Goal: Task Accomplishment & Management: Manage account settings

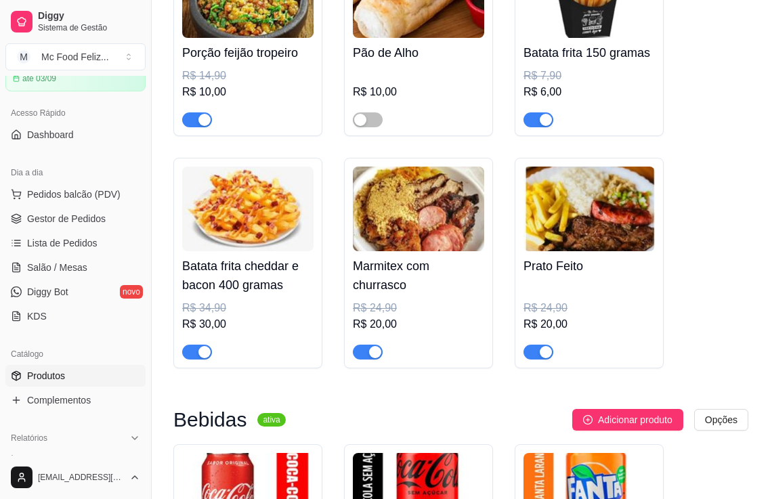
scroll to position [1693, 0]
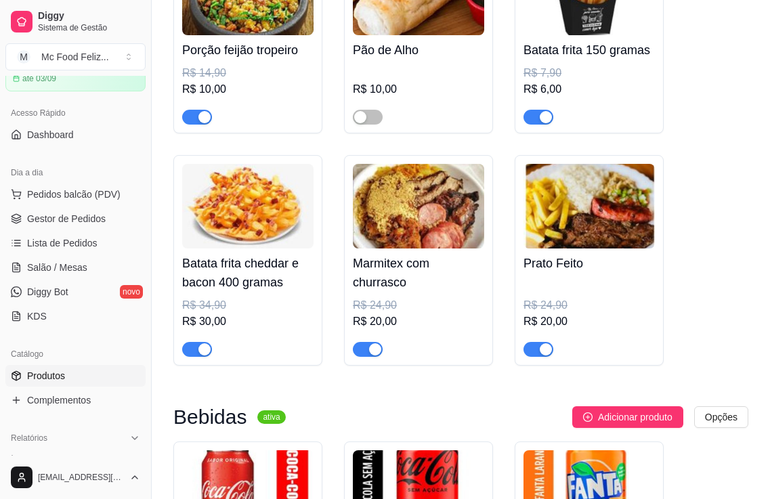
click at [412, 274] on h4 "Marmitex com churrasco" at bounding box center [418, 273] width 131 height 38
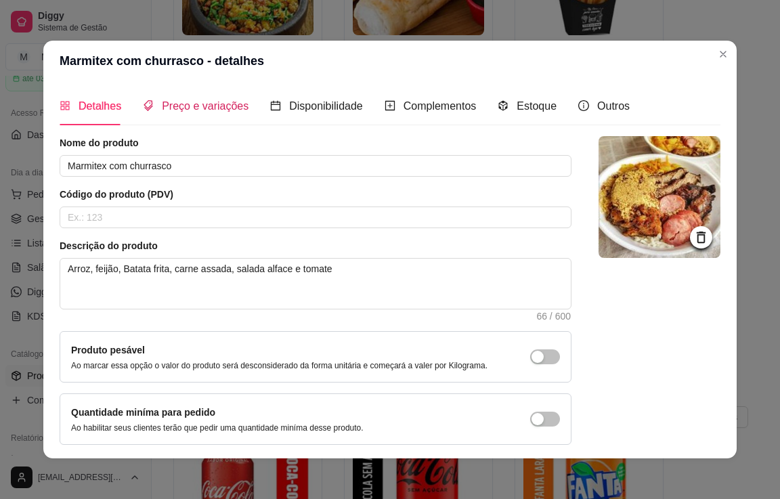
click at [170, 107] on span "Preço e variações" at bounding box center [205, 106] width 87 height 12
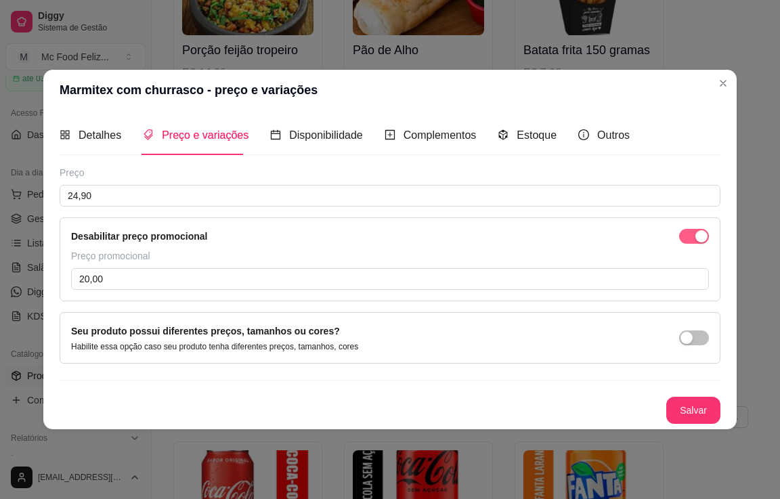
click at [696, 238] on div "button" at bounding box center [701, 236] width 12 height 12
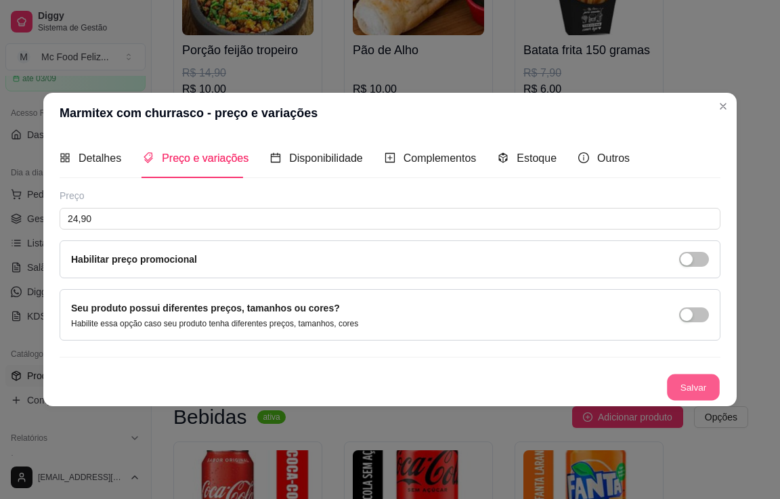
click at [692, 383] on button "Salvar" at bounding box center [693, 387] width 53 height 26
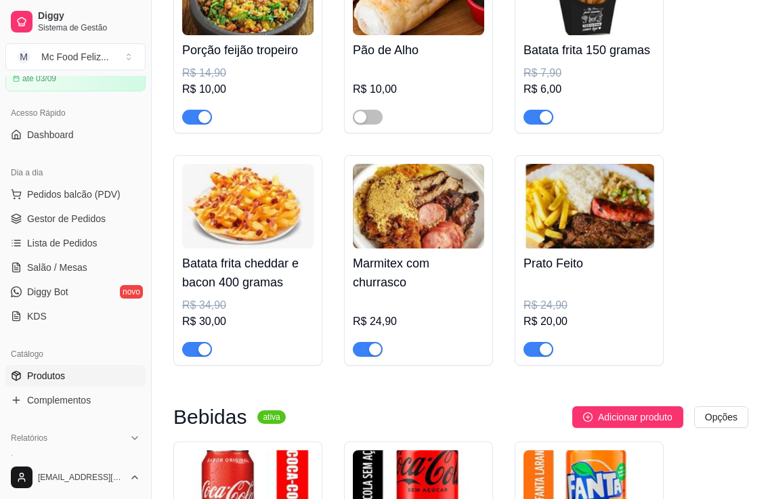
click at [427, 226] on img at bounding box center [418, 206] width 131 height 85
click at [424, 254] on div "Marmitex com churrasco R$ 24,90" at bounding box center [418, 302] width 131 height 108
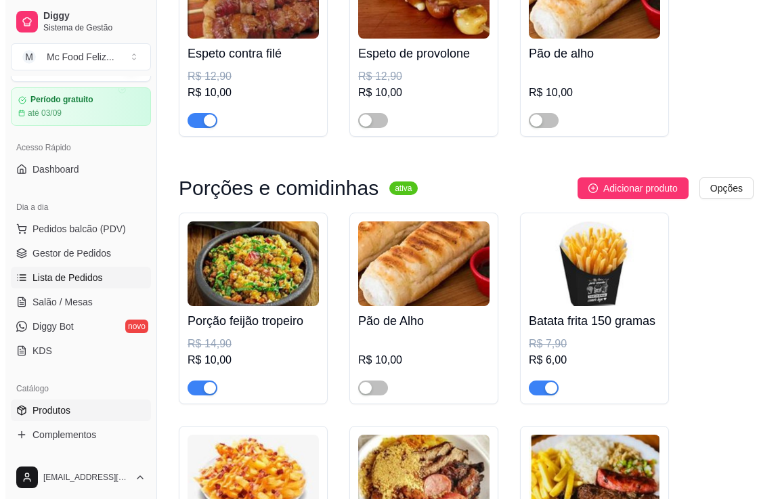
scroll to position [0, 0]
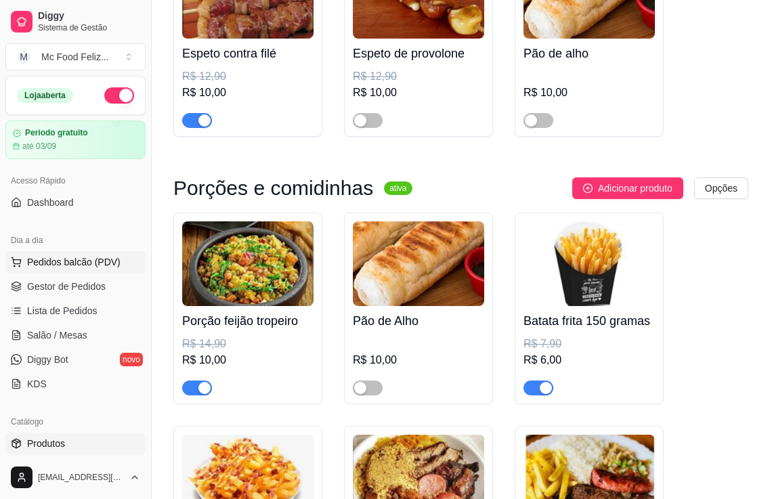
click at [63, 260] on span "Pedidos balcão (PDV)" at bounding box center [73, 262] width 93 height 14
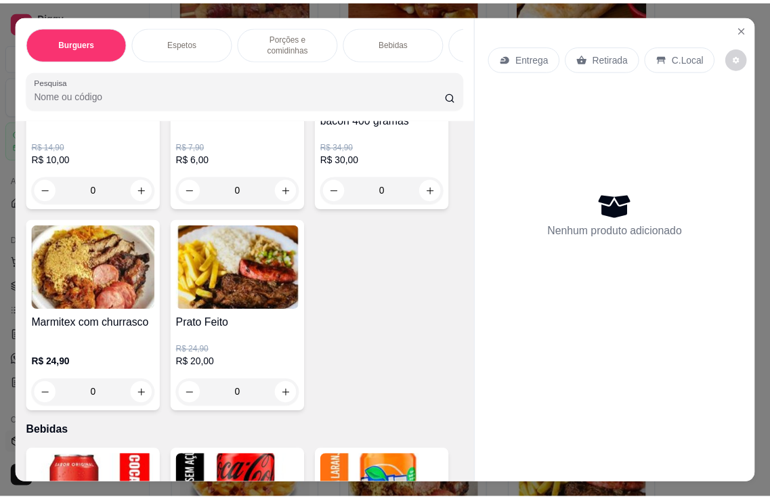
scroll to position [1354, 0]
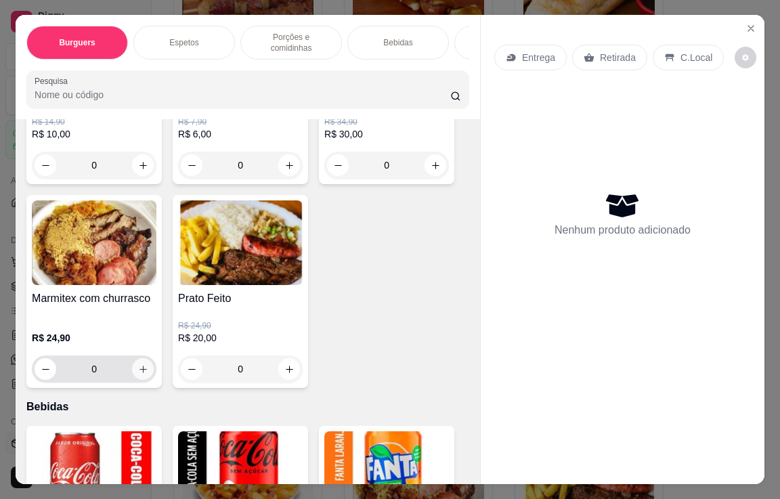
click at [139, 366] on icon "increase-product-quantity" at bounding box center [142, 369] width 7 height 7
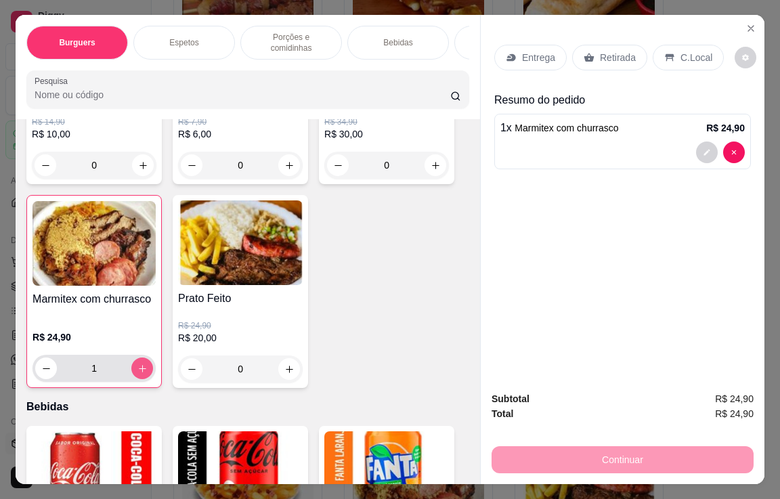
click at [139, 364] on icon "increase-product-quantity" at bounding box center [142, 369] width 10 height 10
type input "2"
click at [697, 52] on p "C.Local" at bounding box center [696, 58] width 32 height 14
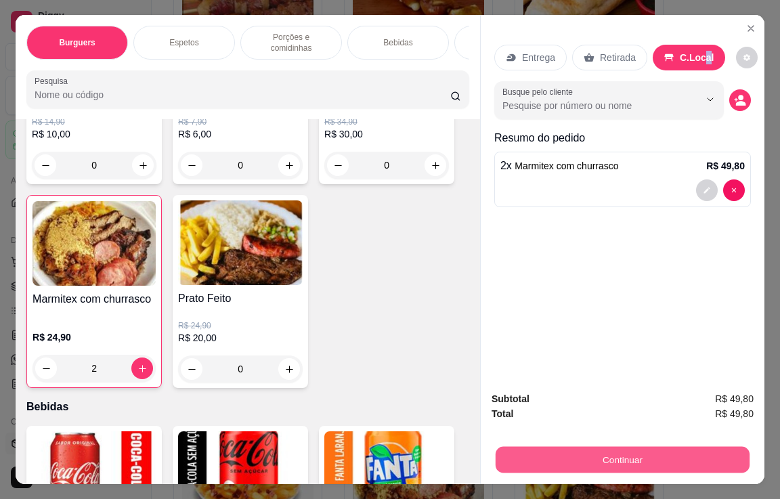
click at [670, 450] on button "Continuar" at bounding box center [623, 459] width 254 height 26
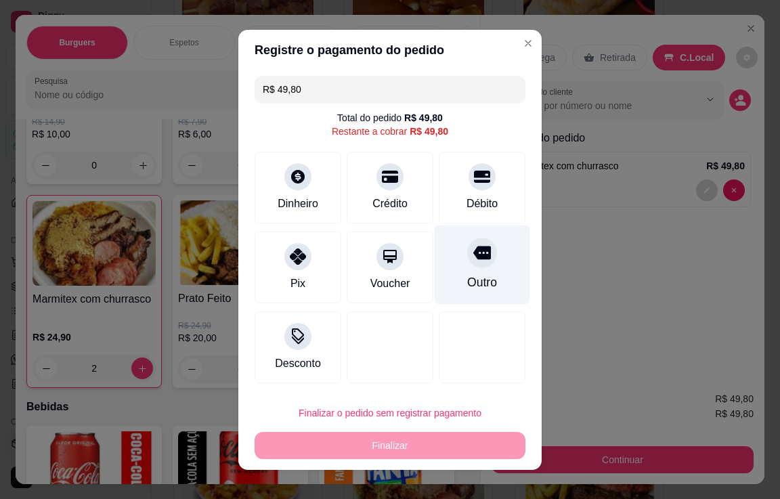
click at [467, 263] on div at bounding box center [482, 253] width 30 height 30
type input "R$ 0,00"
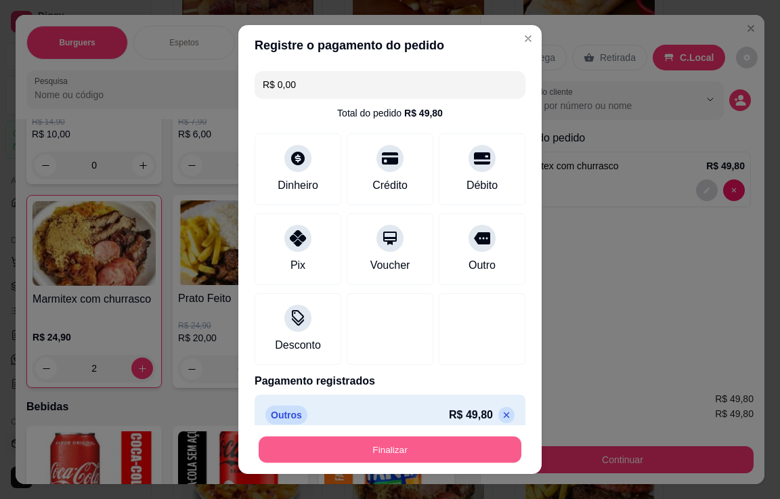
click at [452, 443] on button "Finalizar" at bounding box center [390, 450] width 263 height 26
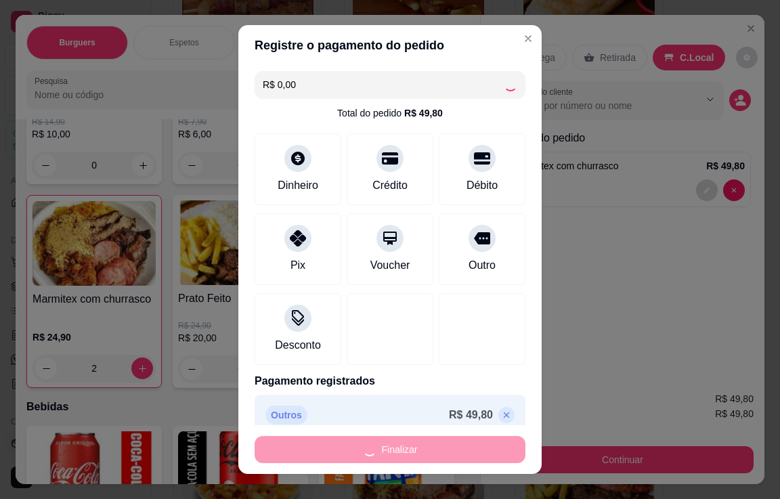
type input "0"
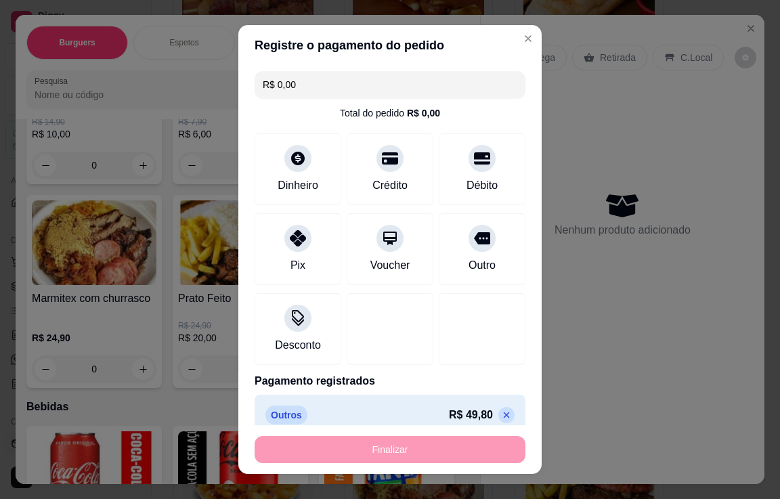
type input "-R$ 49,80"
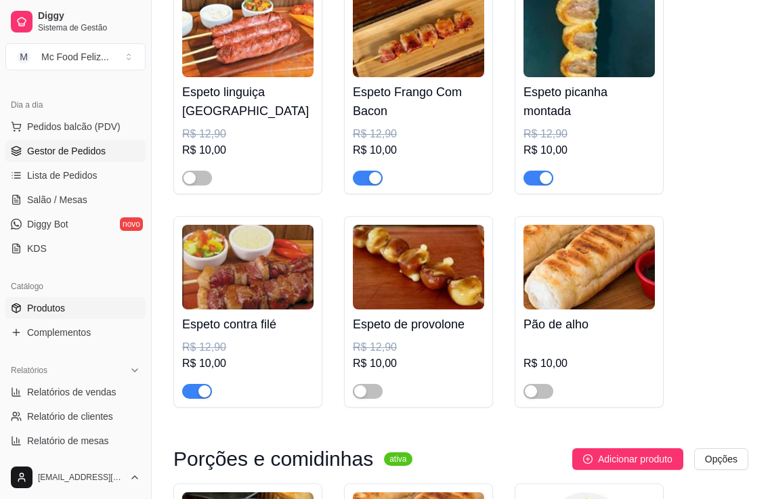
scroll to position [203, 0]
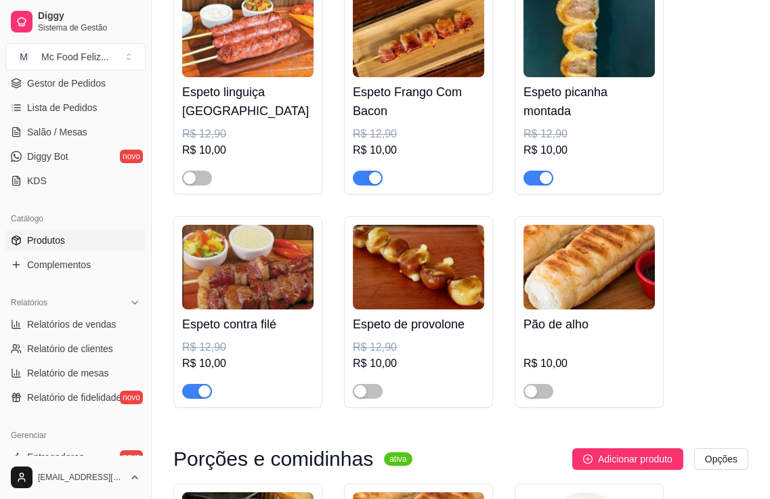
click at [62, 238] on span "Produtos" at bounding box center [46, 241] width 38 height 14
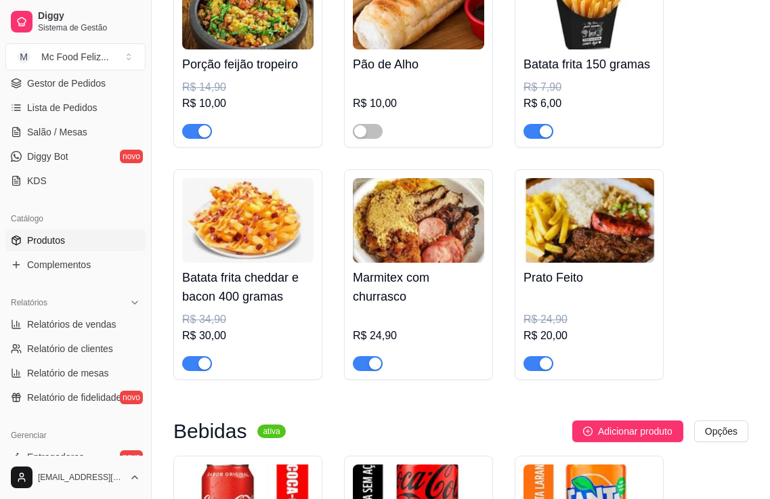
scroll to position [1693, 0]
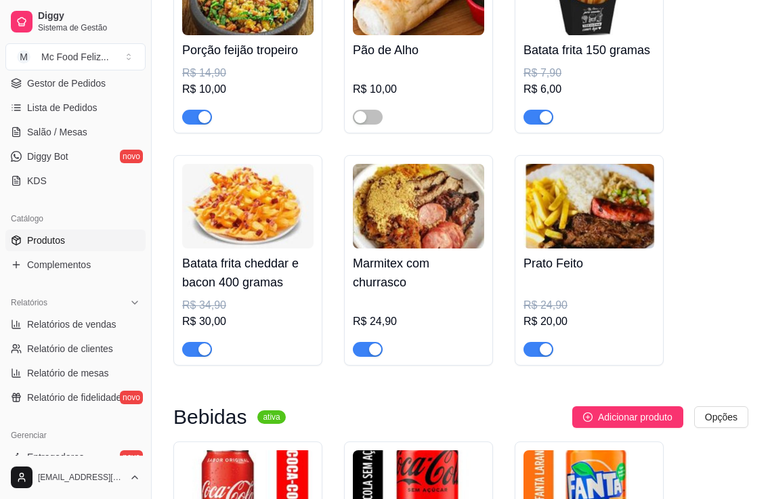
click at [389, 243] on img at bounding box center [418, 206] width 131 height 85
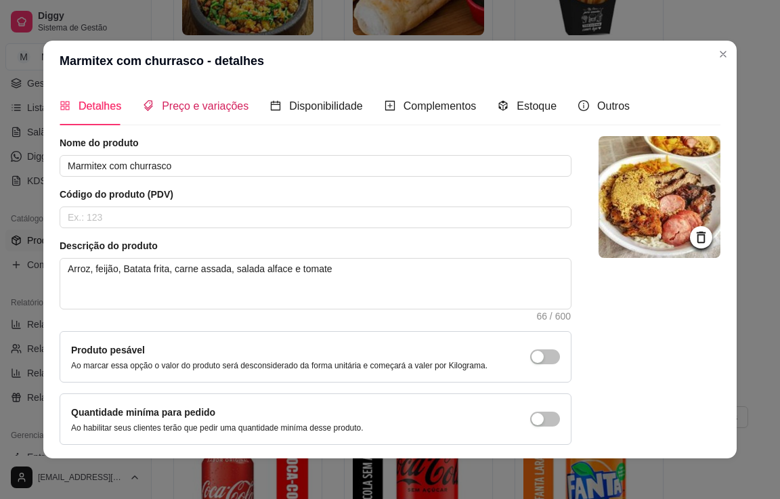
click at [211, 103] on span "Preço e variações" at bounding box center [205, 106] width 87 height 12
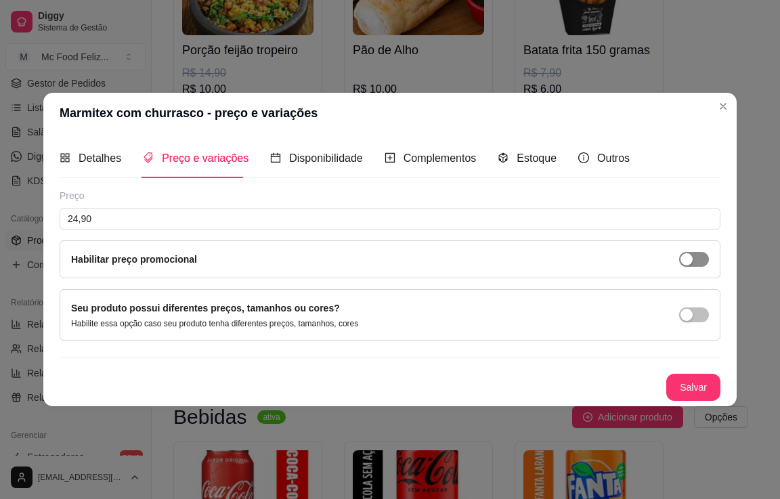
click at [687, 266] on span "button" at bounding box center [694, 259] width 30 height 15
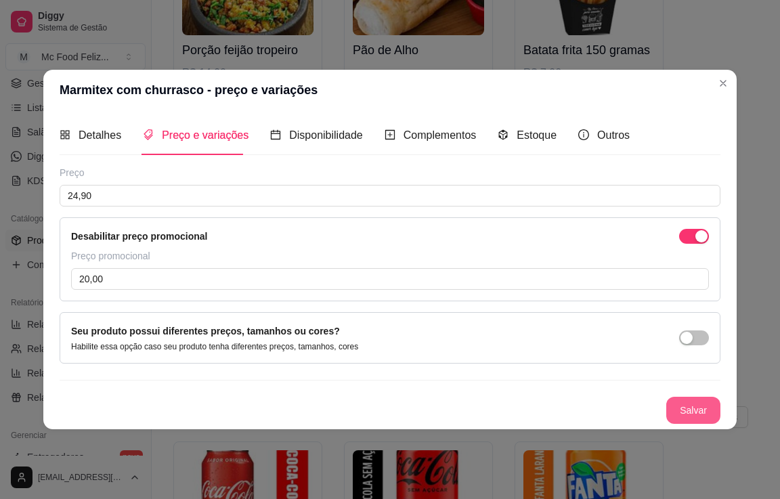
click at [695, 402] on button "Salvar" at bounding box center [693, 410] width 54 height 27
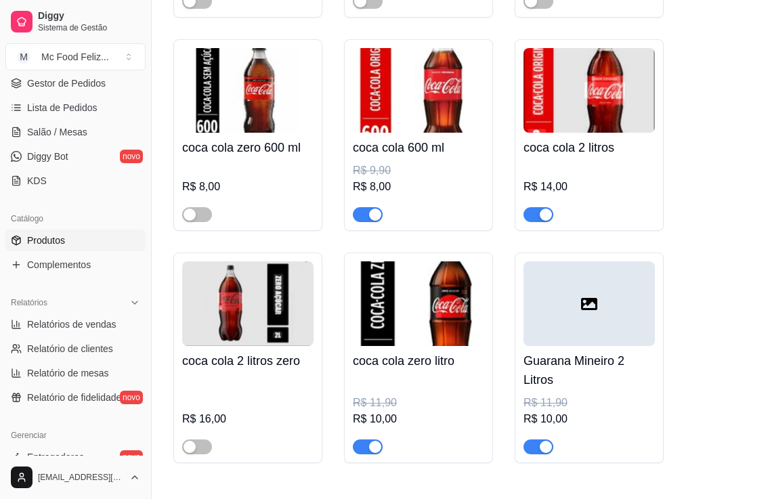
scroll to position [2776, 0]
